Goal: Manage account settings

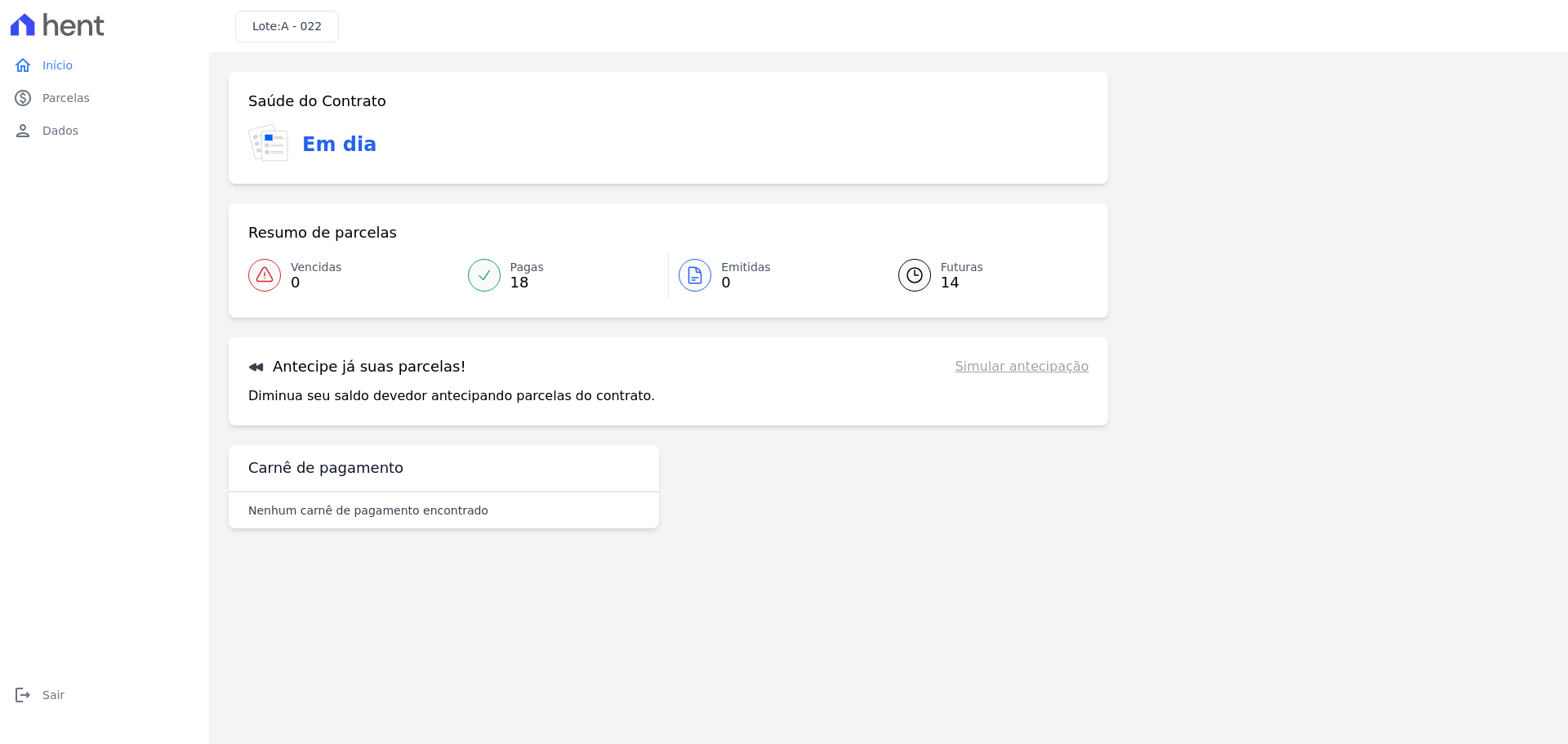
click at [250, 364] on icon at bounding box center [256, 366] width 16 height 16
click at [255, 368] on icon at bounding box center [256, 367] width 14 height 8
click at [93, 94] on link "paid Parcelas" at bounding box center [105, 98] width 196 height 33
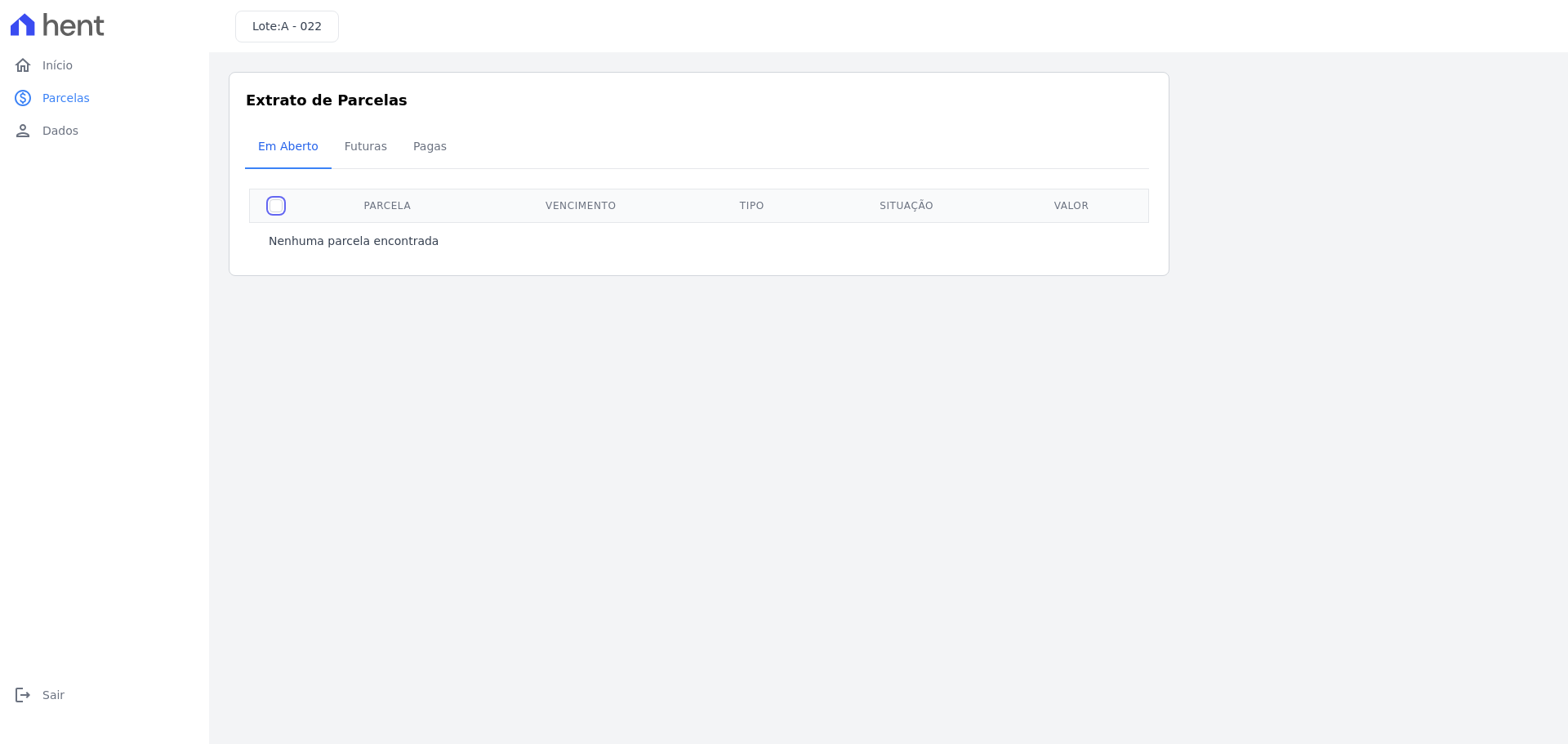
click at [275, 205] on input "checkbox" at bounding box center [275, 205] width 13 height 13
checkbox input "true"
click at [343, 151] on span "Futuras" at bounding box center [366, 146] width 62 height 33
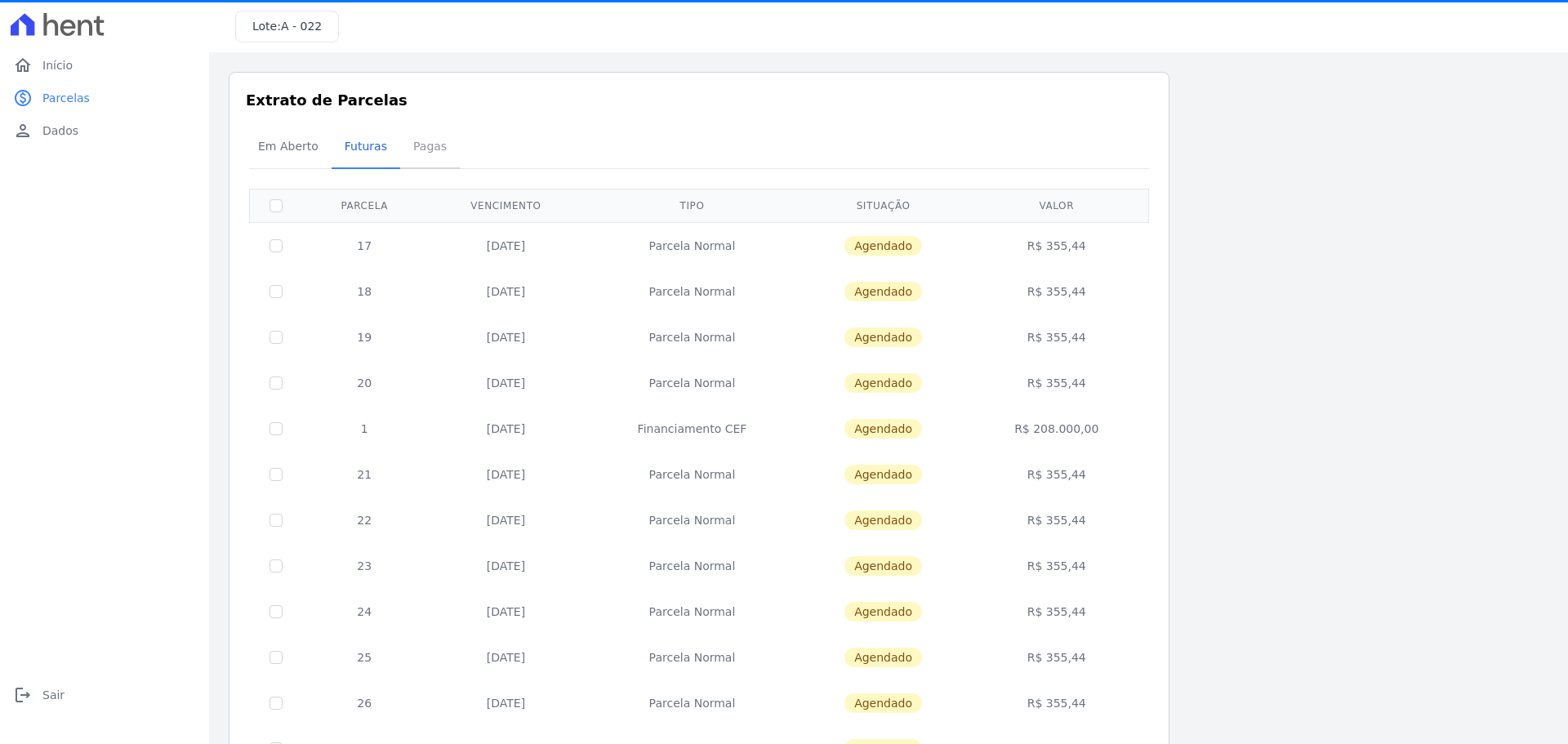
click at [416, 143] on span "Pagas" at bounding box center [429, 146] width 53 height 33
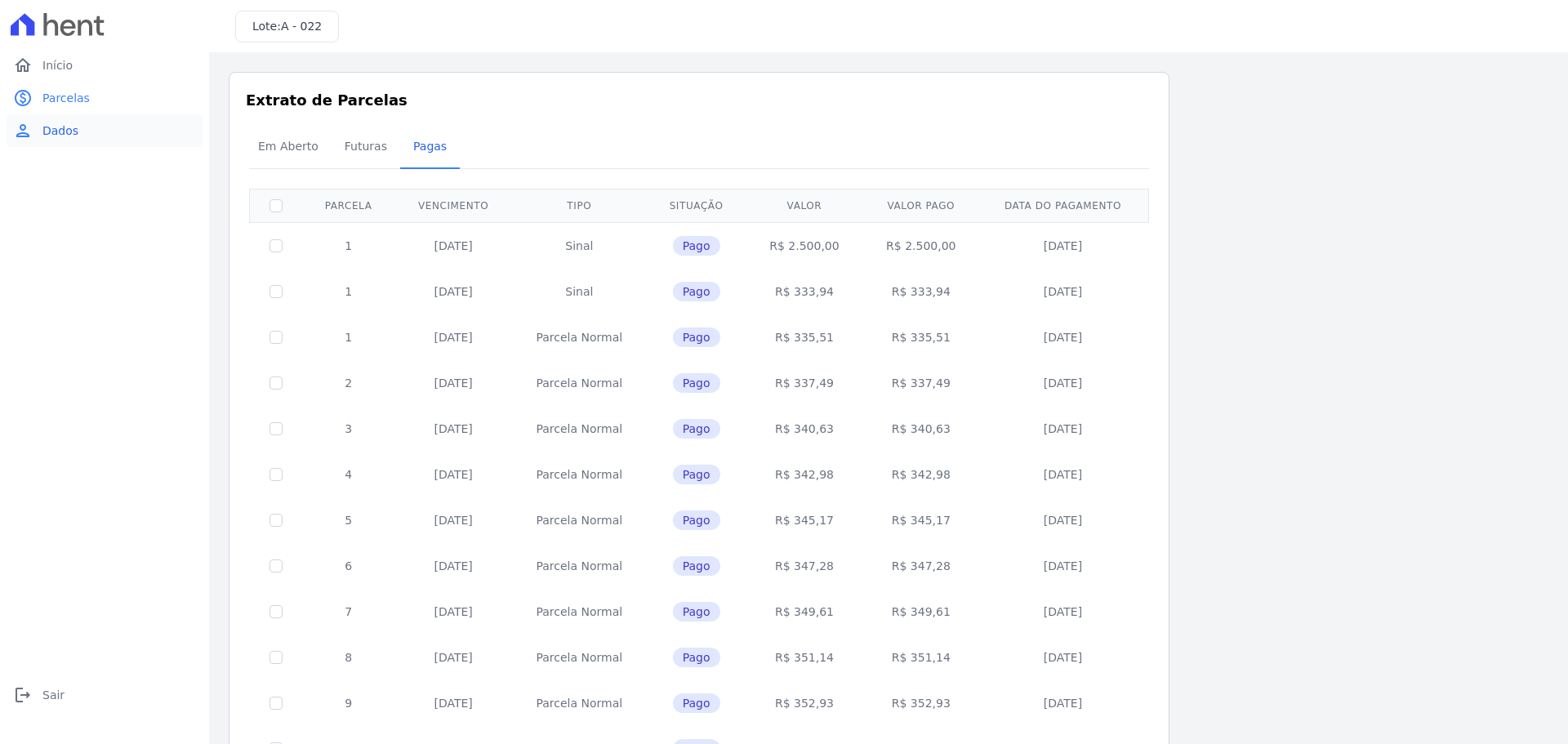
click at [65, 133] on span "Dados" at bounding box center [60, 130] width 36 height 16
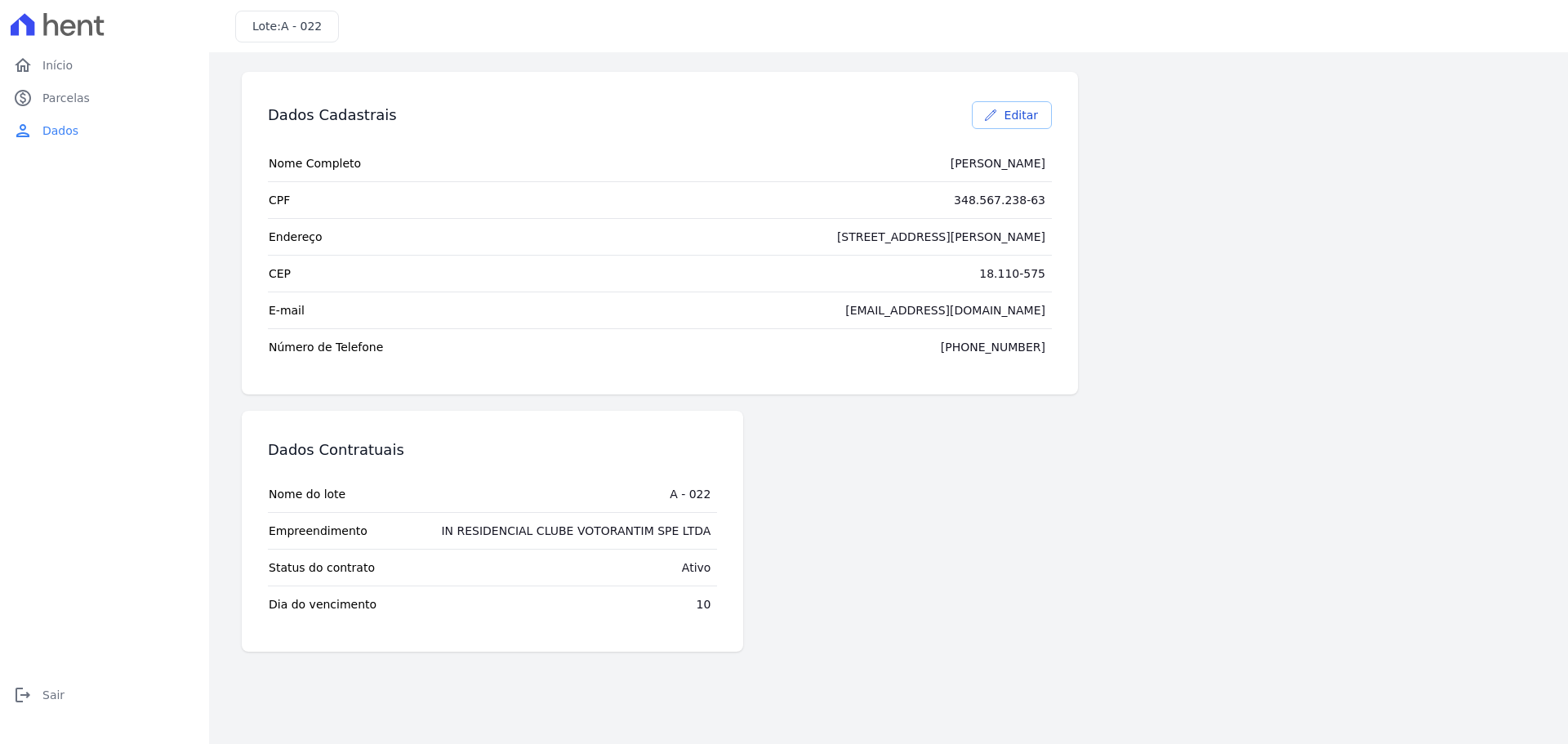
click at [1003, 117] on link "Editar" at bounding box center [1012, 114] width 80 height 28
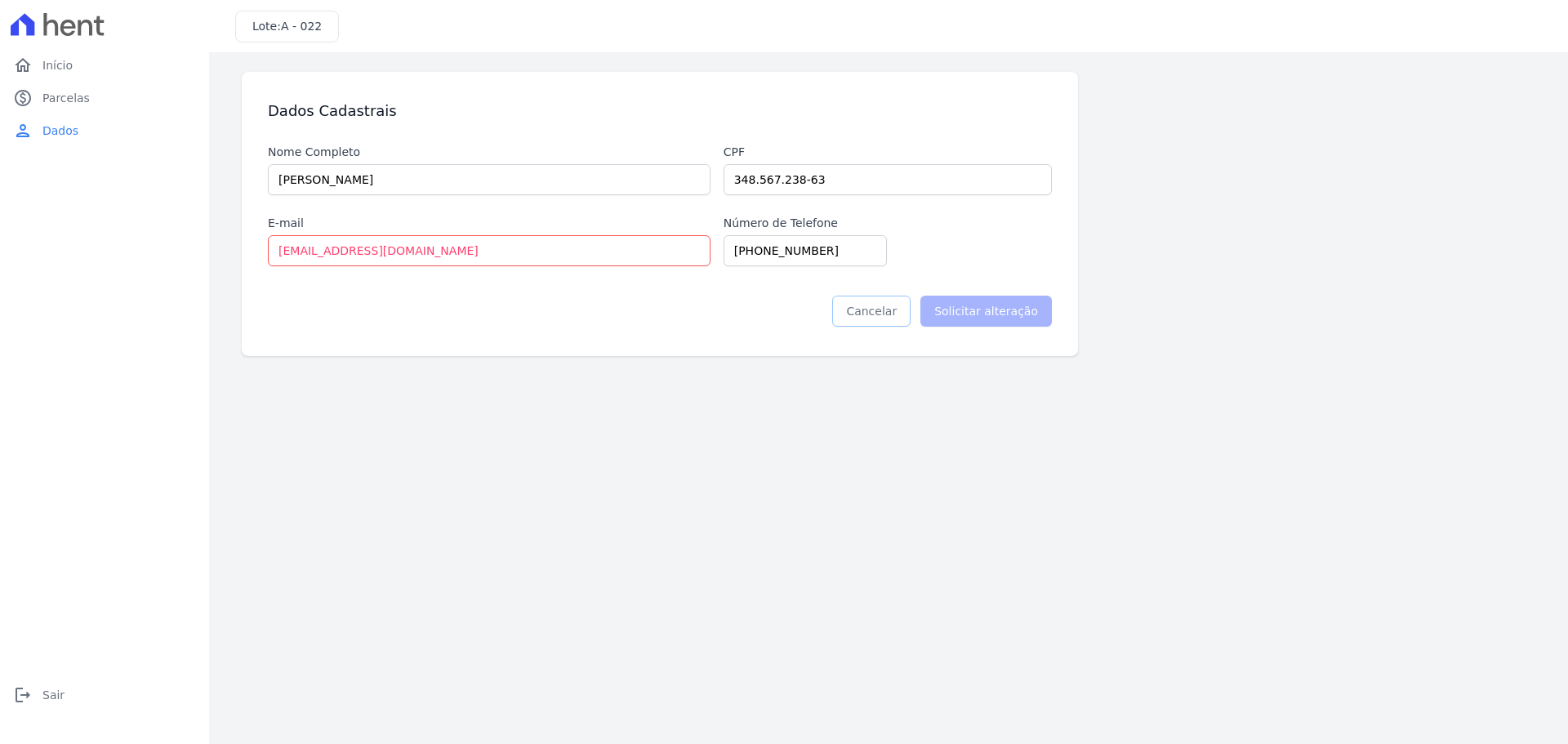
click at [909, 319] on link "Cancelar" at bounding box center [871, 311] width 78 height 31
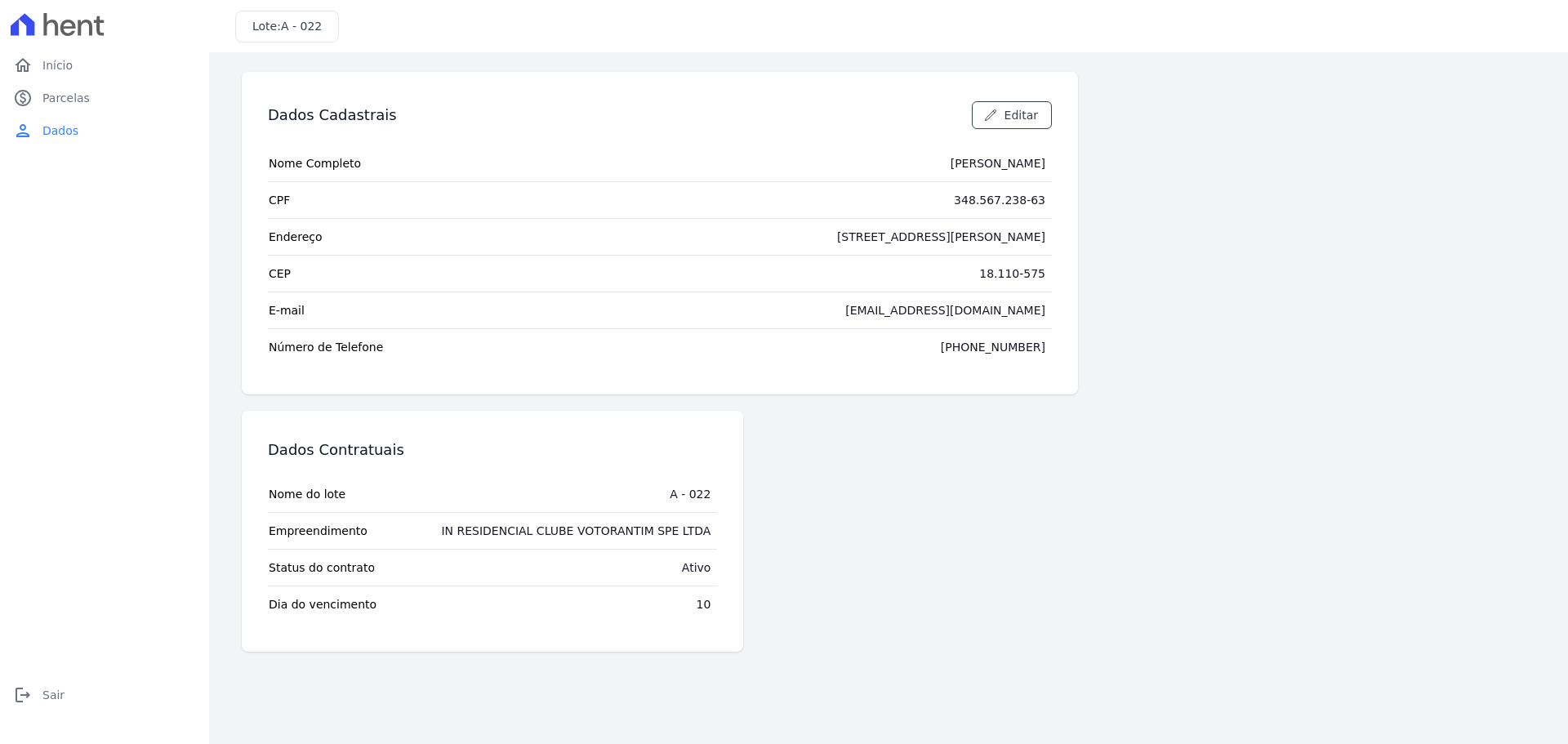
click at [913, 226] on tr "Endereço [STREET_ADDRESS][PERSON_NAME]" at bounding box center [659, 236] width 784 height 37
click at [940, 234] on div "[STREET_ADDRESS][PERSON_NAME]" at bounding box center [941, 236] width 208 height 16
click at [1007, 108] on link "Editar" at bounding box center [1012, 114] width 80 height 28
click at [66, 64] on span "Início" at bounding box center [57, 65] width 30 height 16
